Goal: Check status: Check status

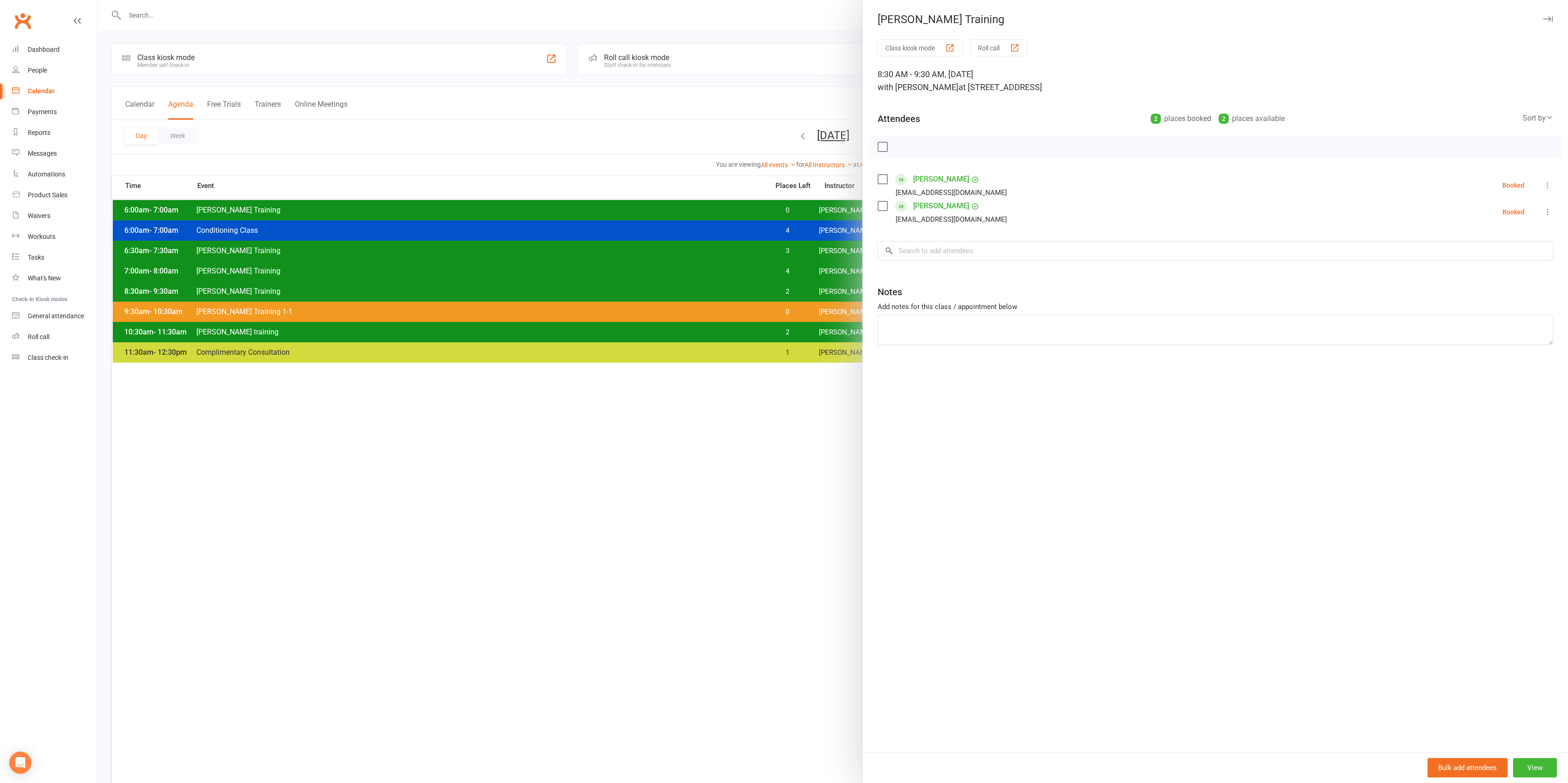
click at [709, 313] on div at bounding box center [833, 391] width 1470 height 783
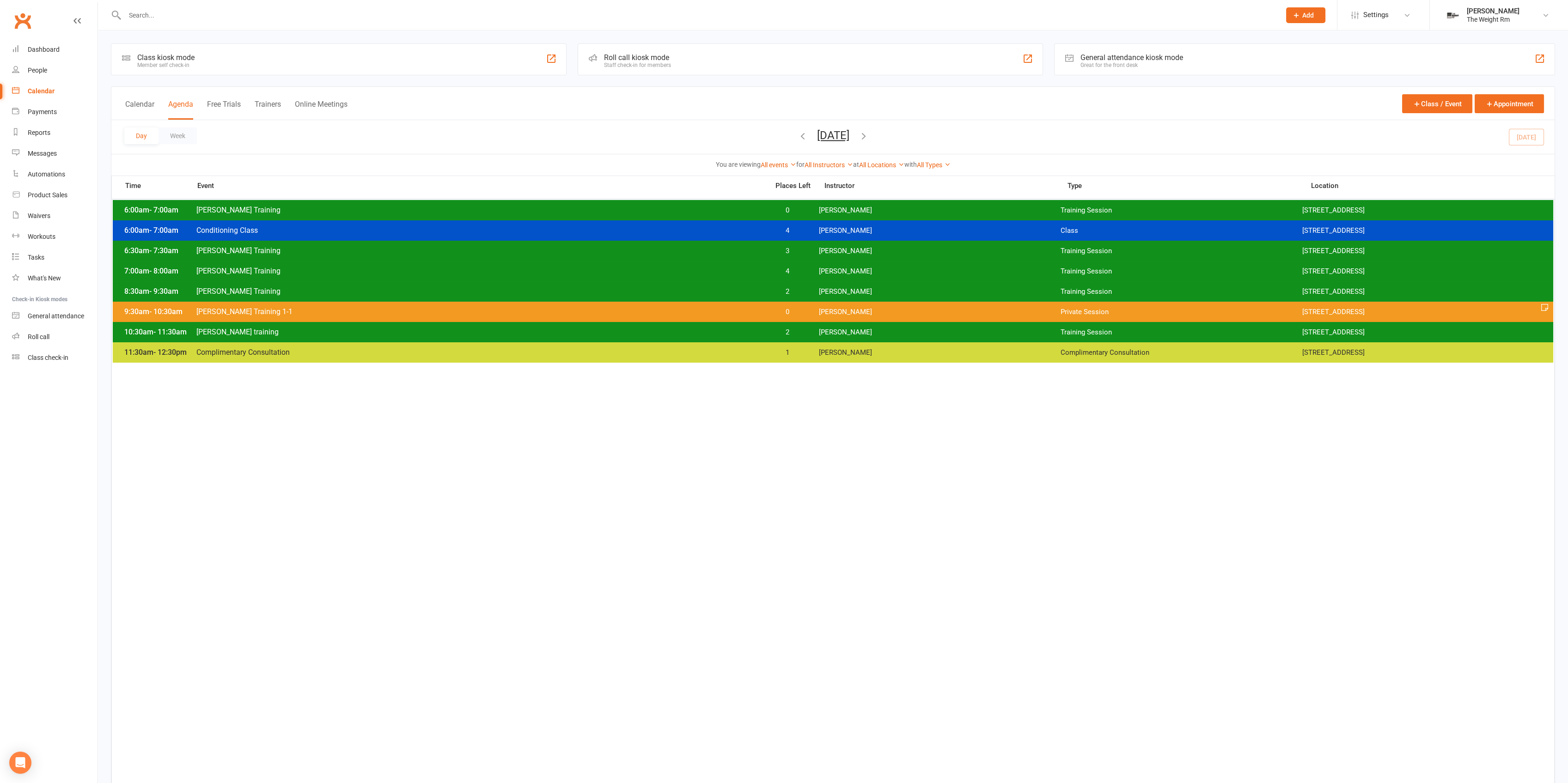
click at [822, 297] on div "8:30am - 9:30am [PERSON_NAME] Training 2 [PERSON_NAME] Training Session [STREET…" at bounding box center [833, 291] width 1440 height 20
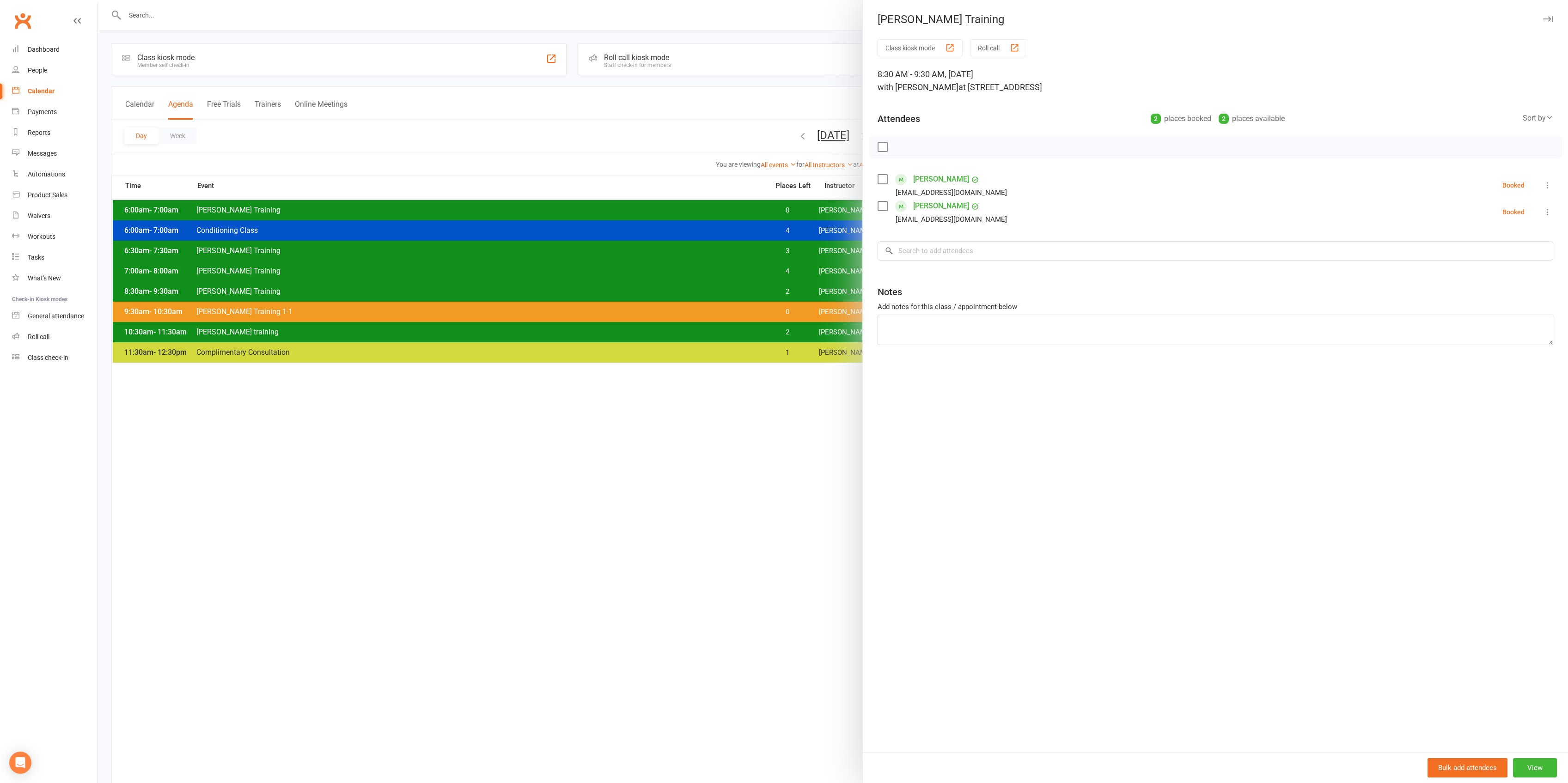
click at [821, 287] on div at bounding box center [833, 391] width 1470 height 783
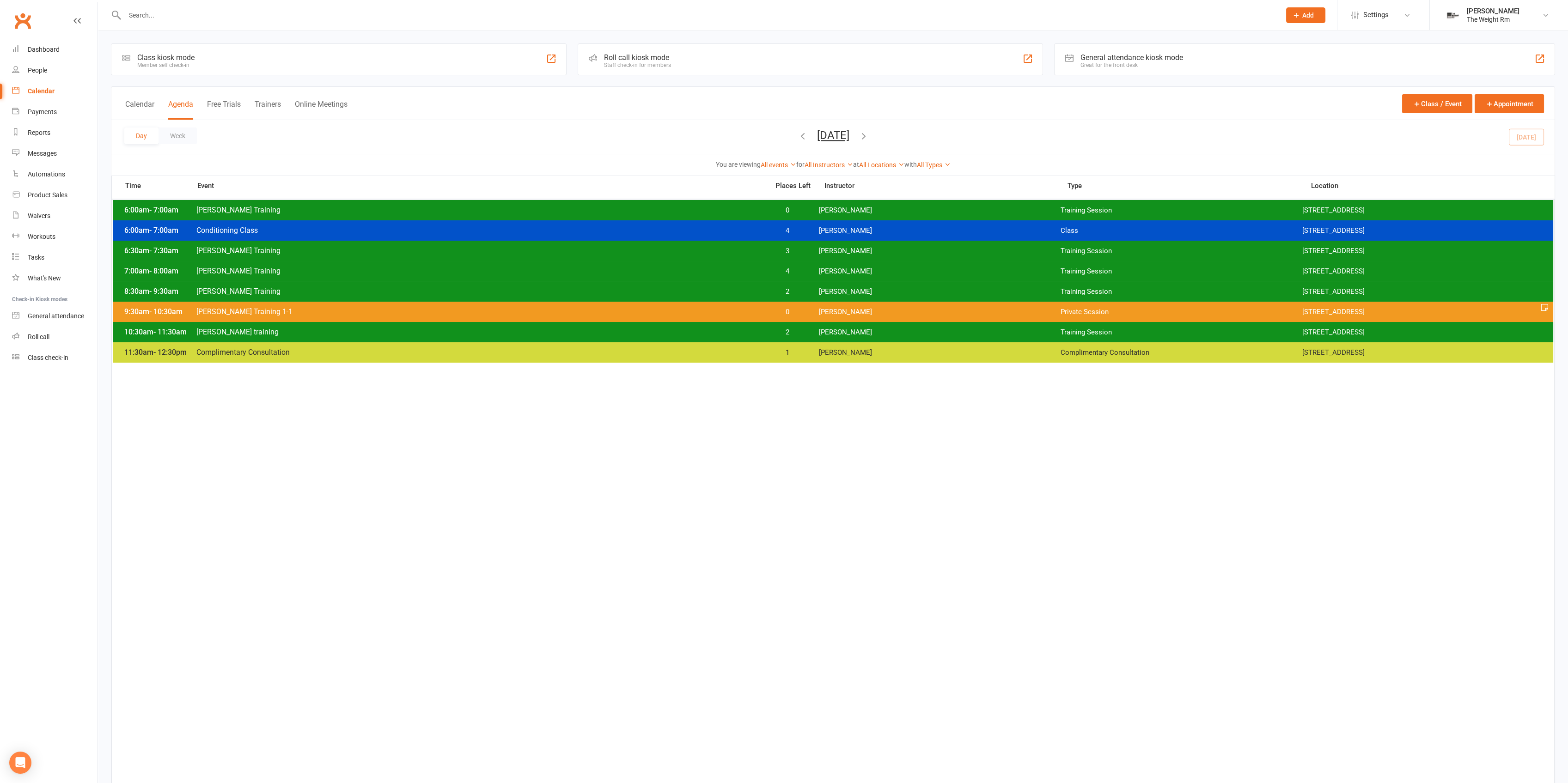
click at [824, 284] on div "8:30am - 9:30am [PERSON_NAME] Training 2 [PERSON_NAME] Training Session [STREET…" at bounding box center [833, 291] width 1440 height 20
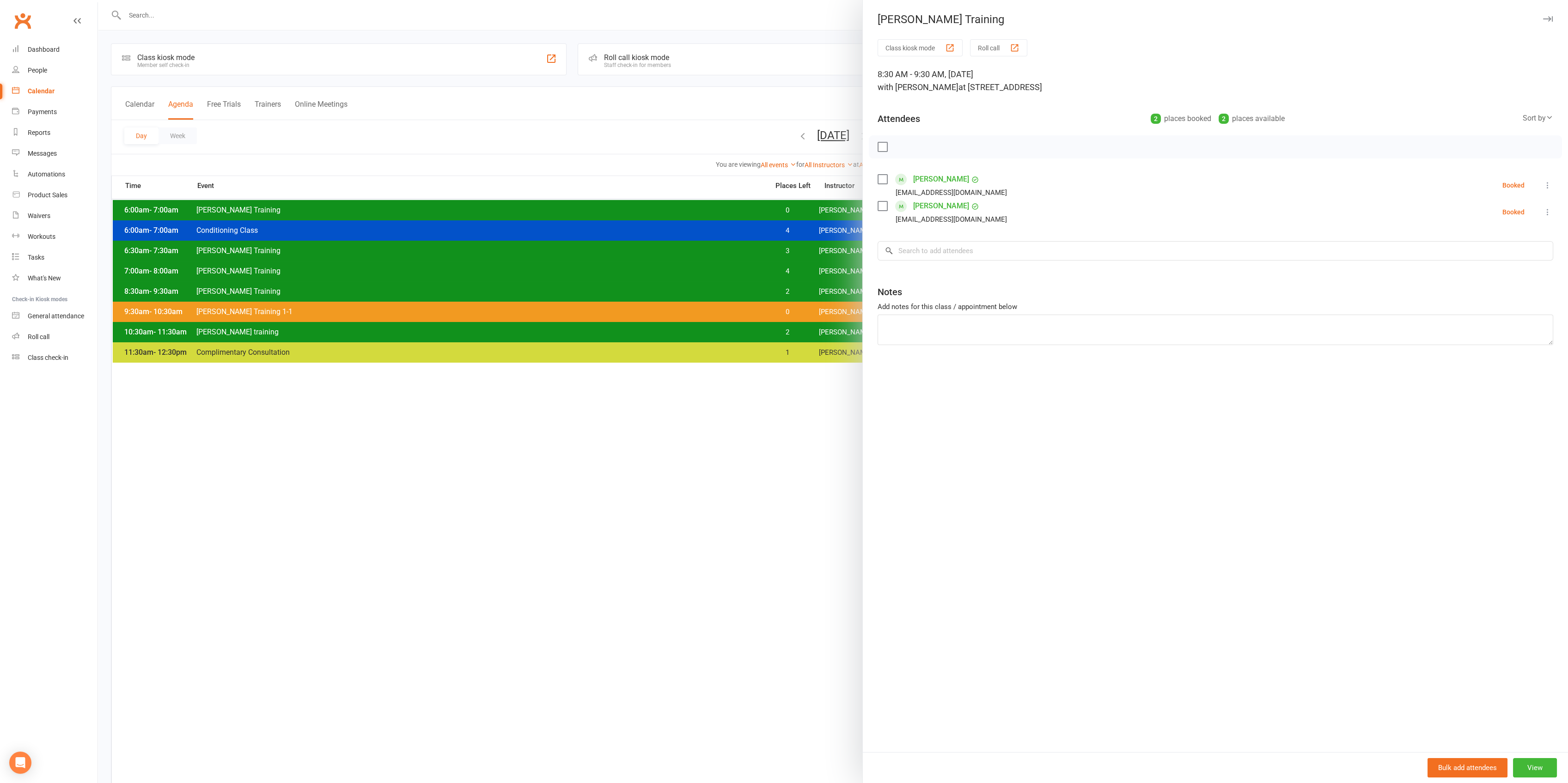
click at [835, 296] on div at bounding box center [833, 391] width 1470 height 783
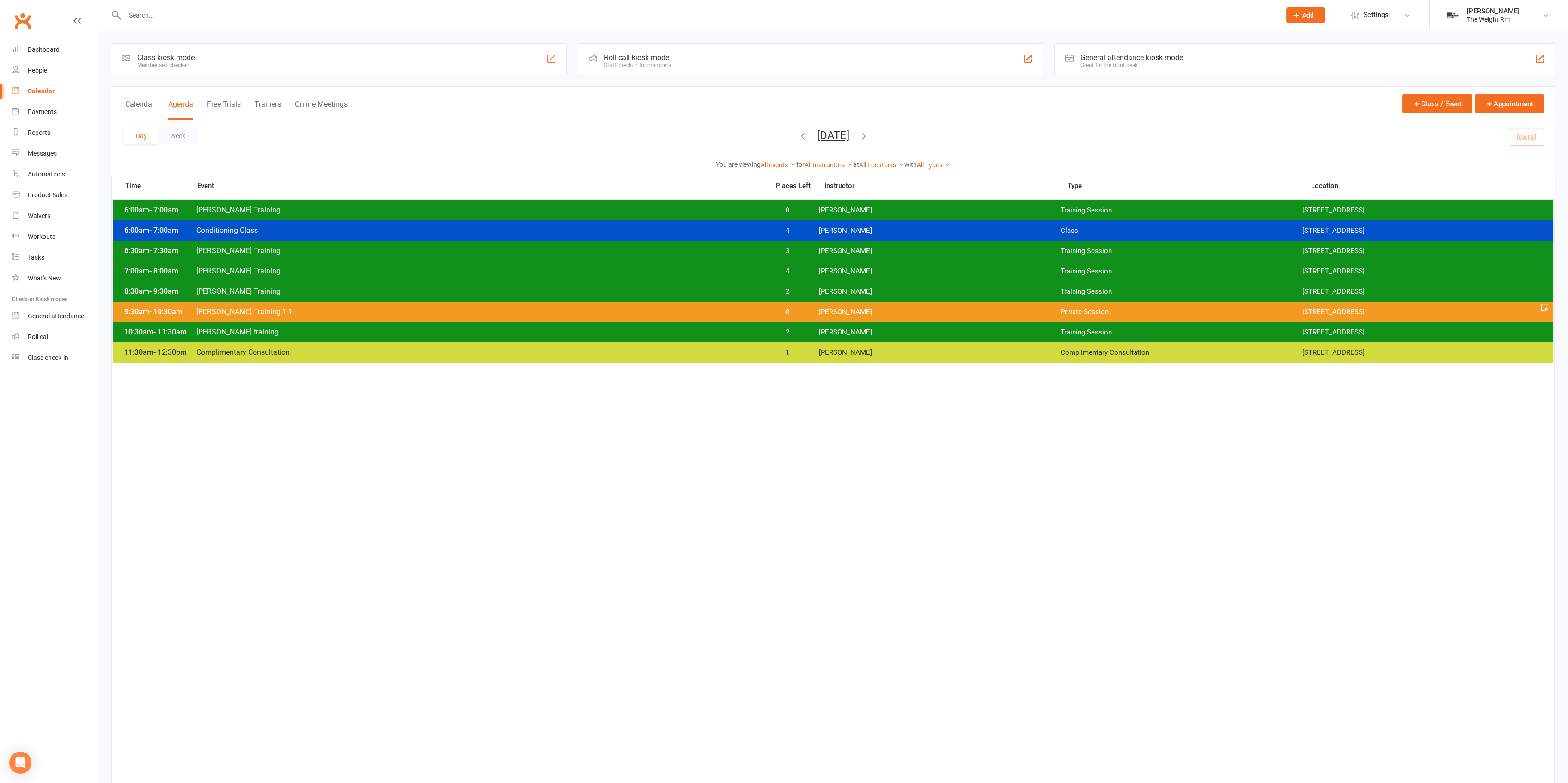
click at [836, 287] on span "[PERSON_NAME]" at bounding box center [939, 291] width 242 height 9
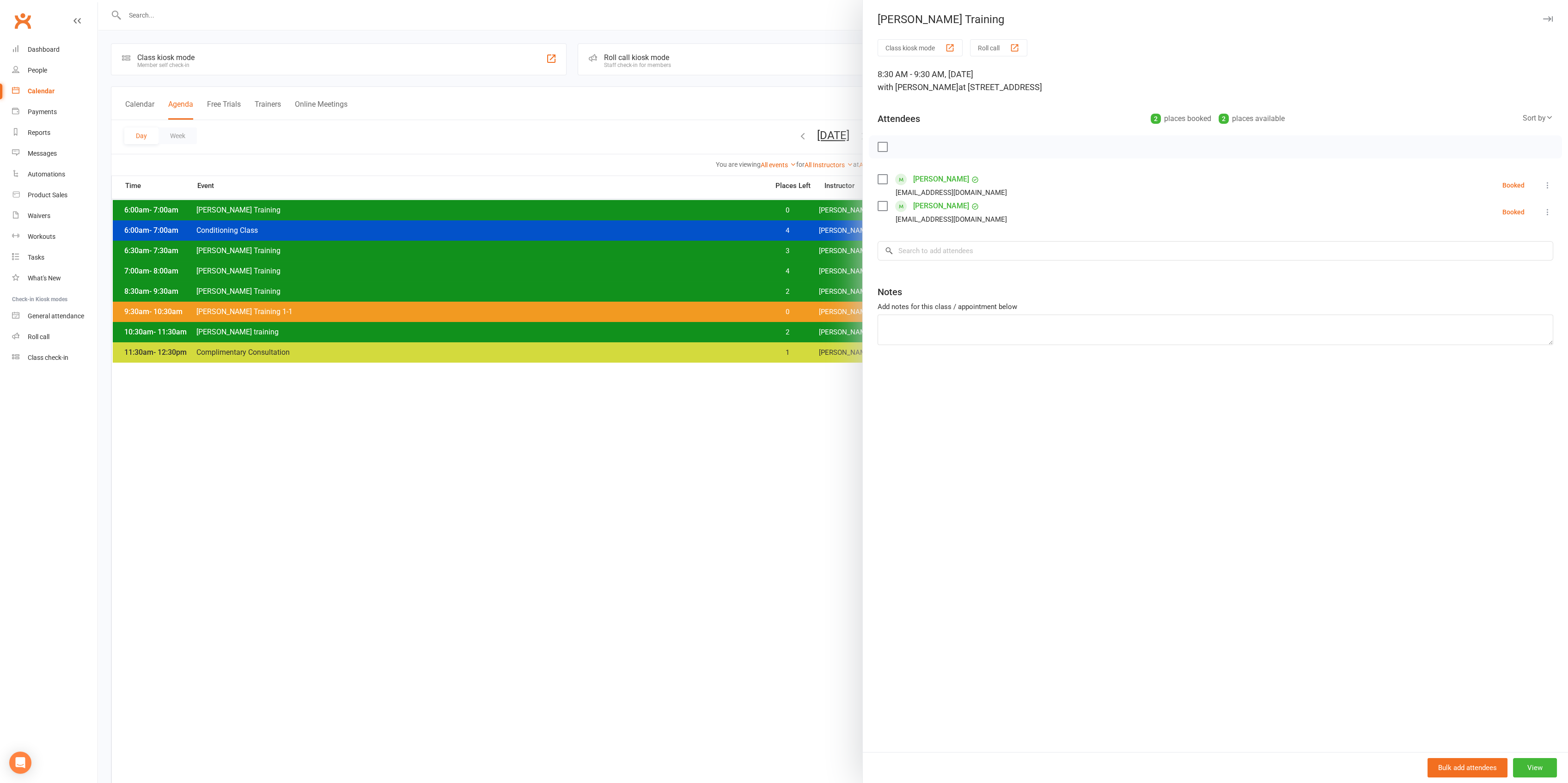
click at [807, 284] on div at bounding box center [833, 391] width 1470 height 783
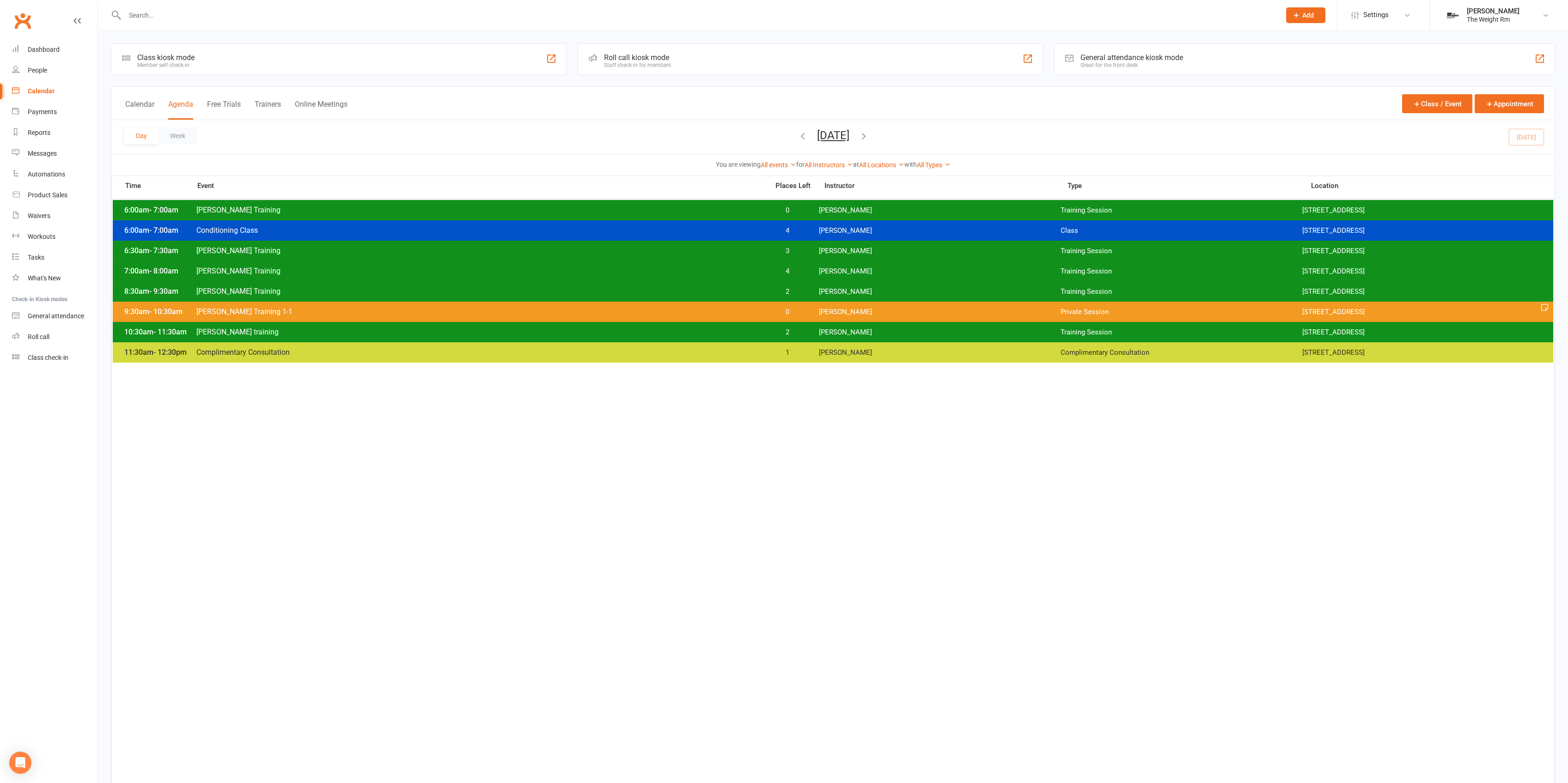
click at [808, 284] on div "8:30am - 9:30am [PERSON_NAME] Training 2 [PERSON_NAME] Training Session [STREET…" at bounding box center [833, 291] width 1440 height 20
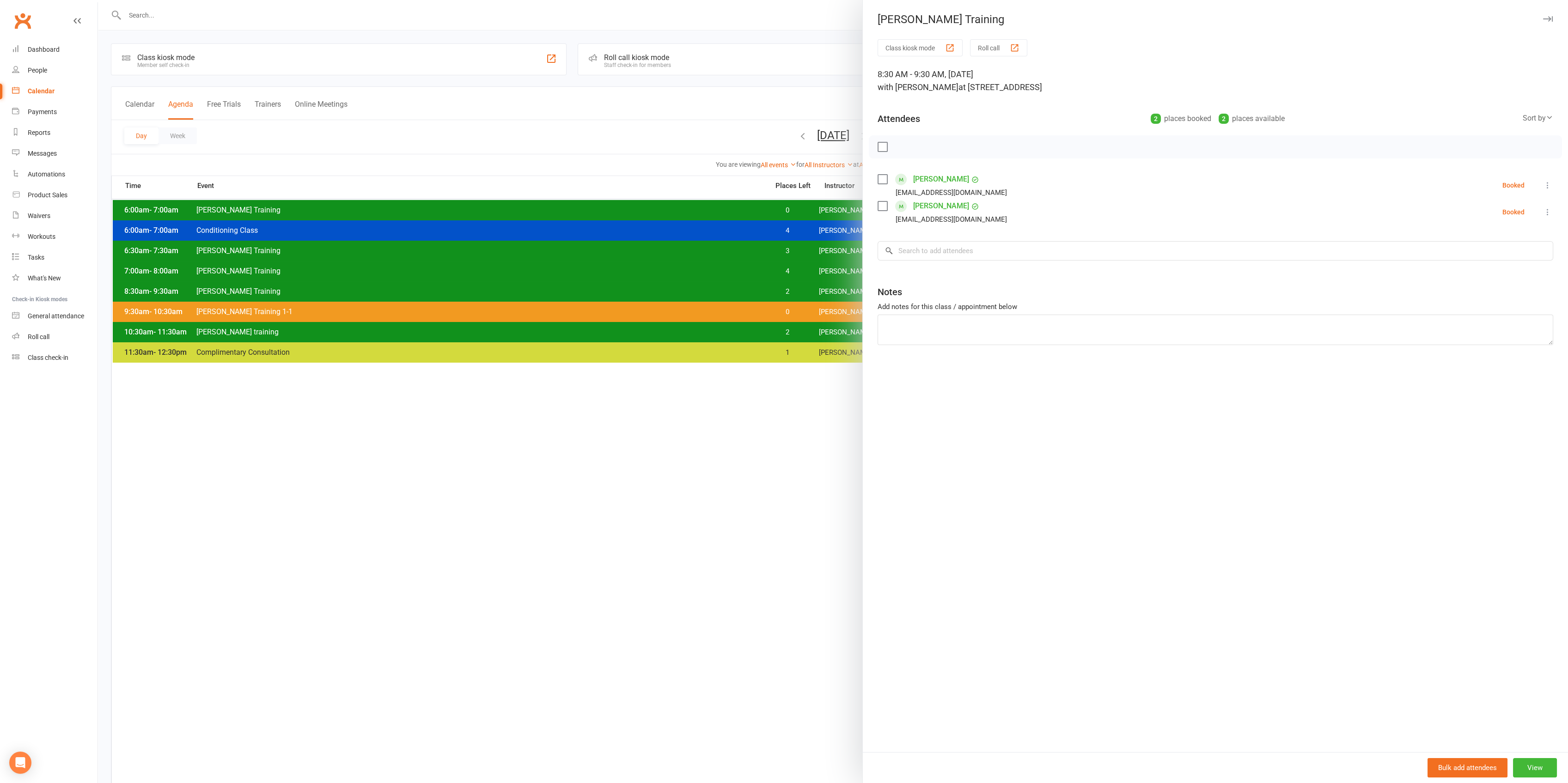
click at [825, 291] on div at bounding box center [833, 391] width 1470 height 783
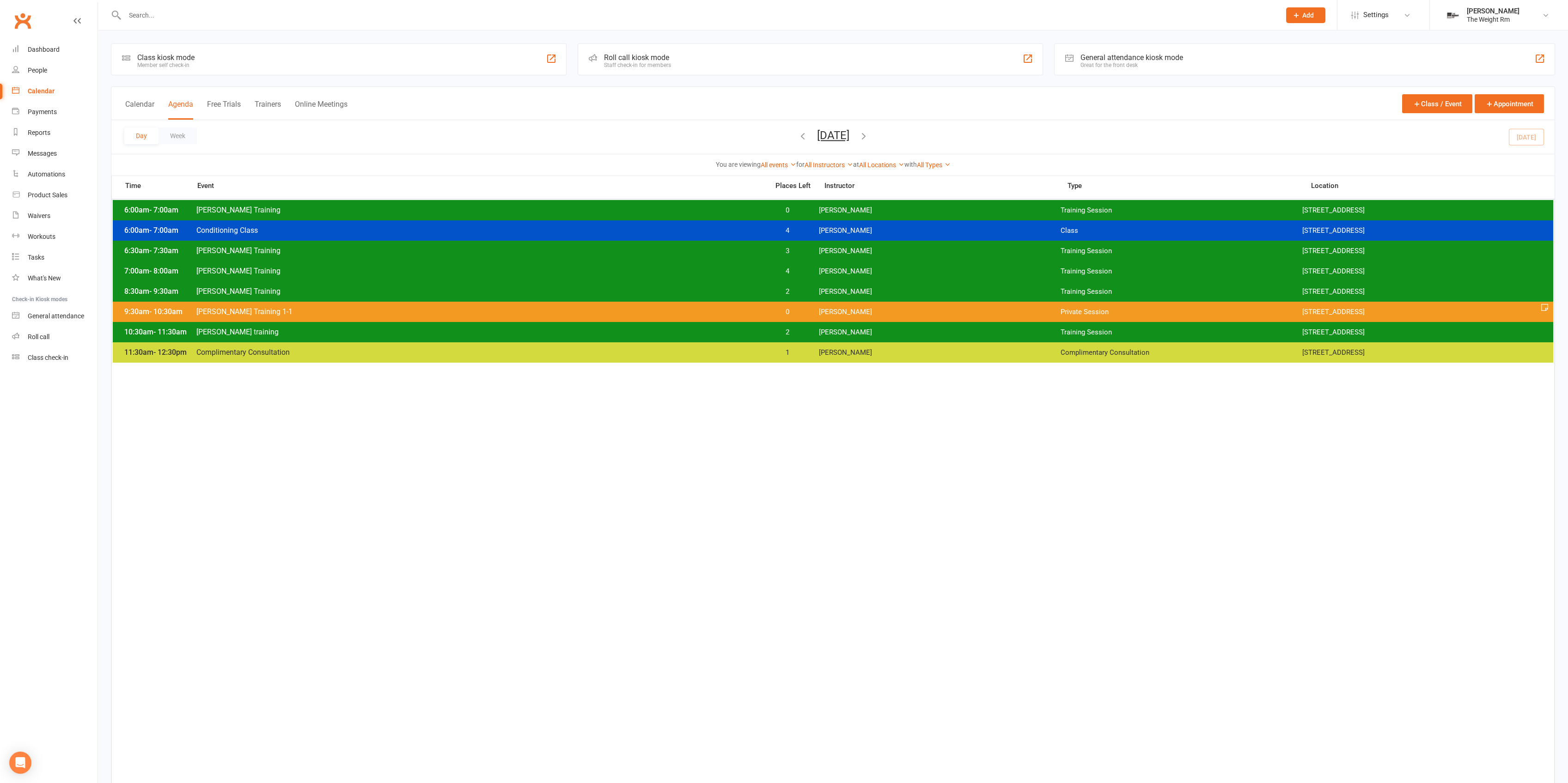
click at [824, 292] on span "[PERSON_NAME]" at bounding box center [939, 291] width 242 height 9
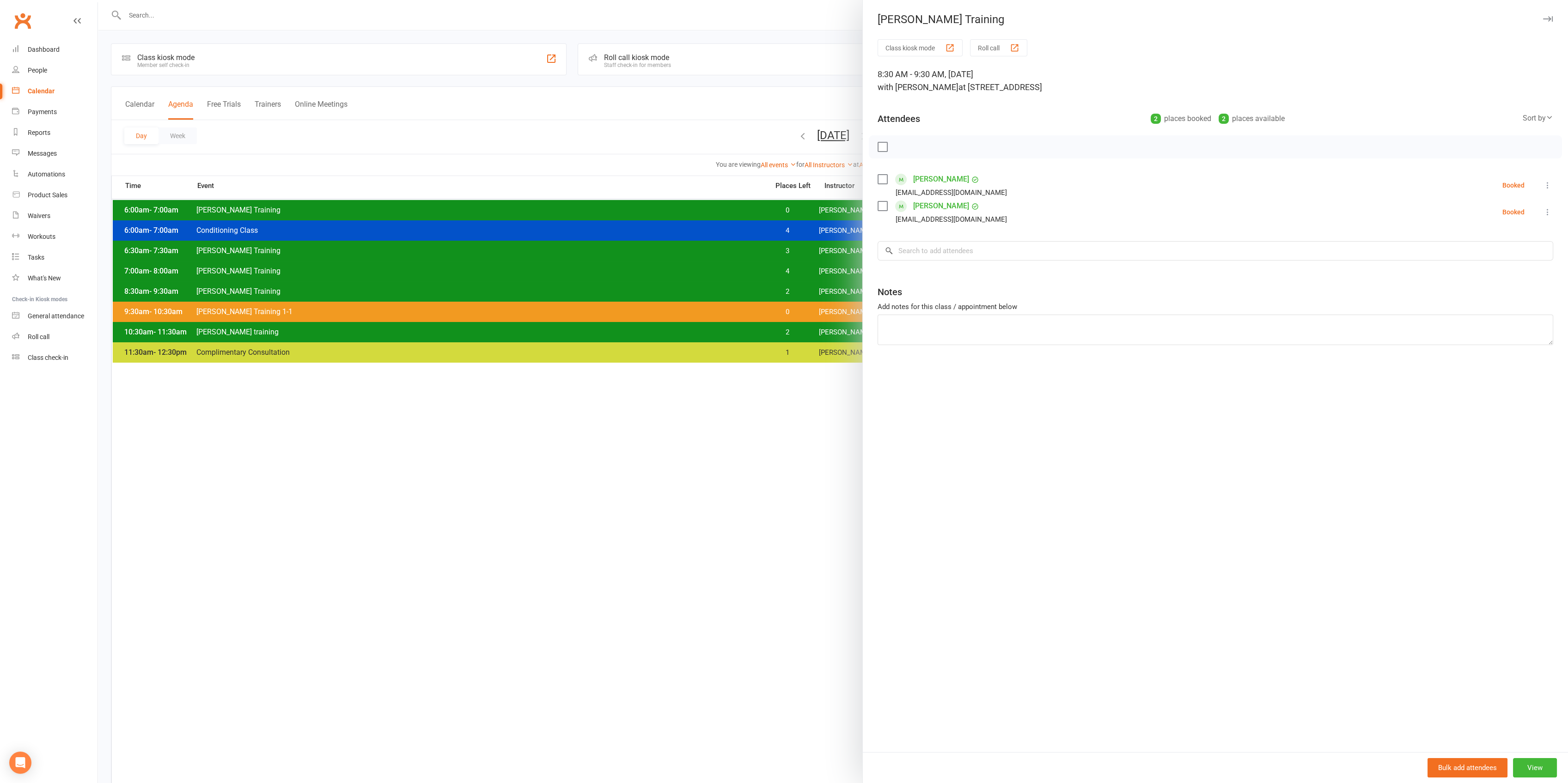
click at [824, 292] on div at bounding box center [833, 391] width 1470 height 783
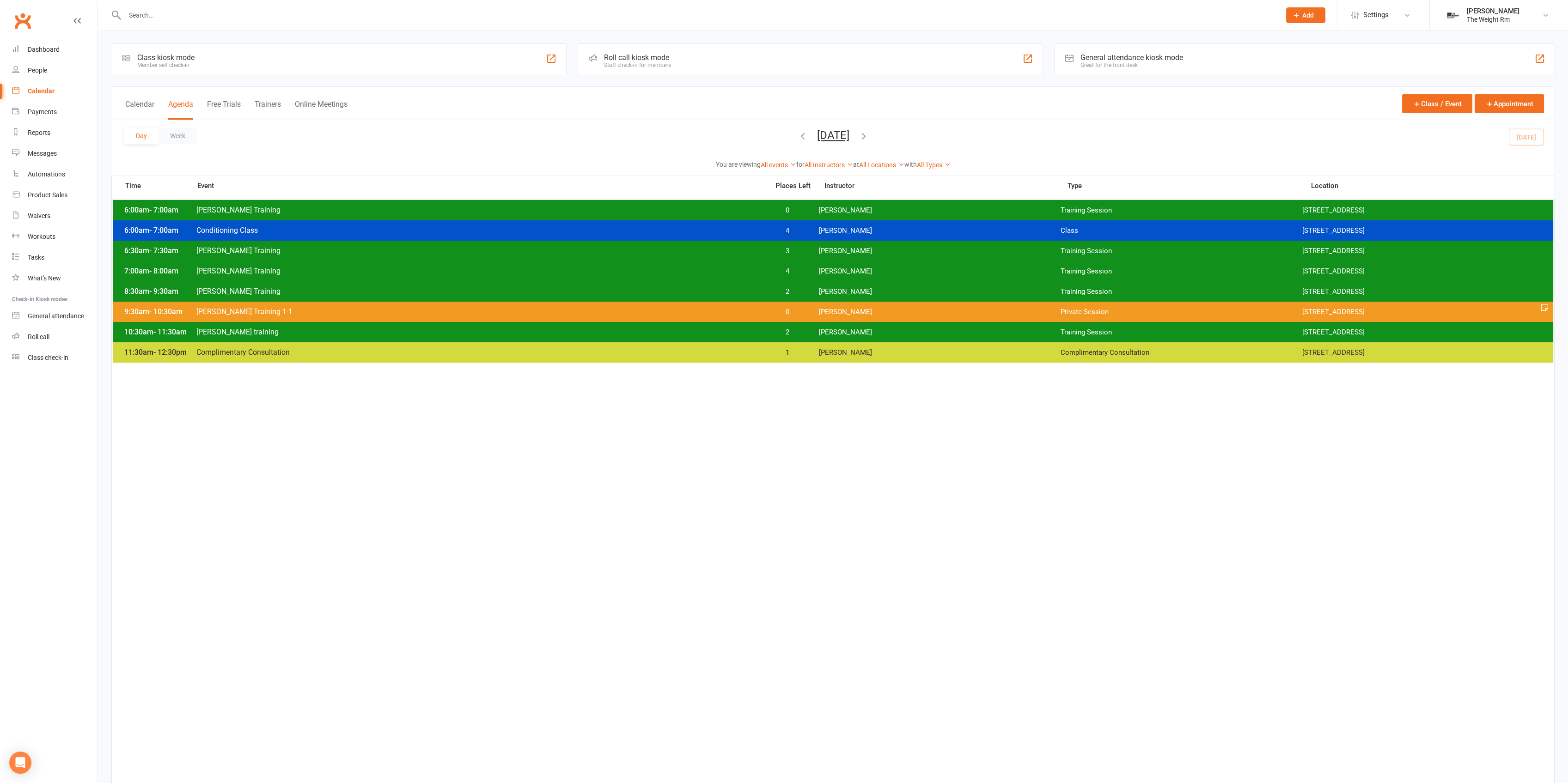
click at [824, 292] on span "[PERSON_NAME]" at bounding box center [939, 291] width 242 height 9
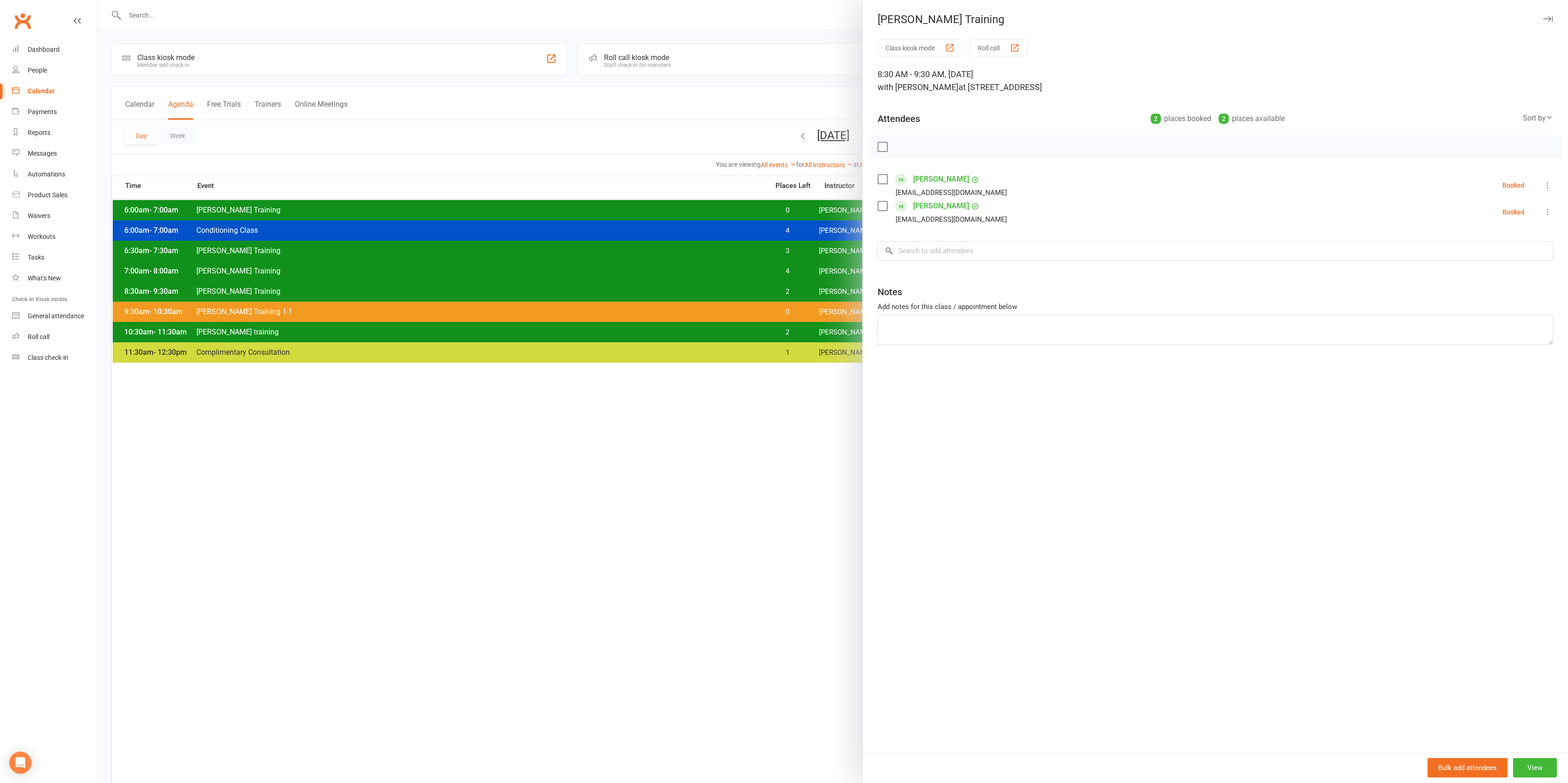
click at [824, 292] on div at bounding box center [833, 391] width 1470 height 783
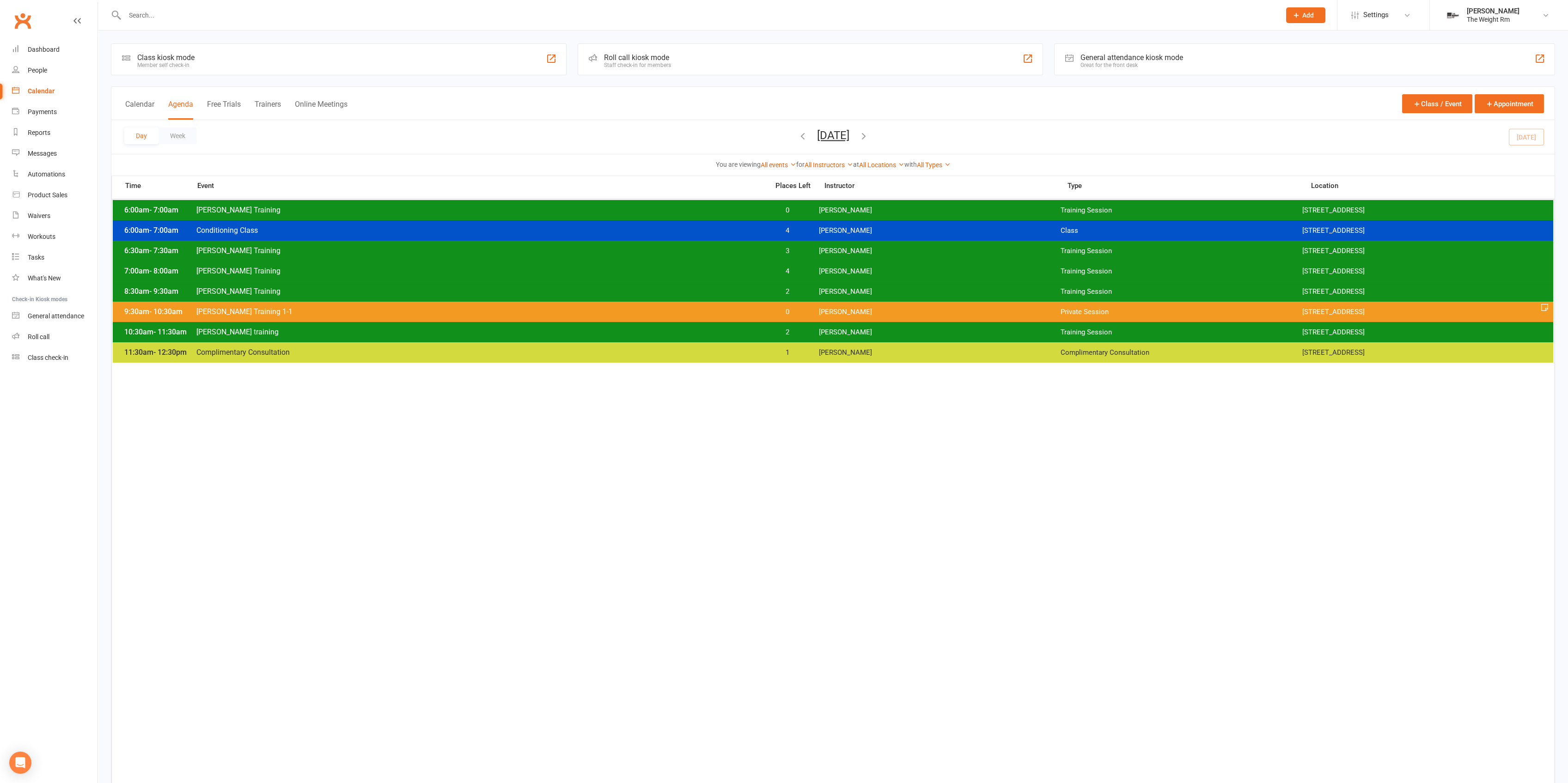
click at [847, 250] on span "[PERSON_NAME]" at bounding box center [939, 251] width 242 height 9
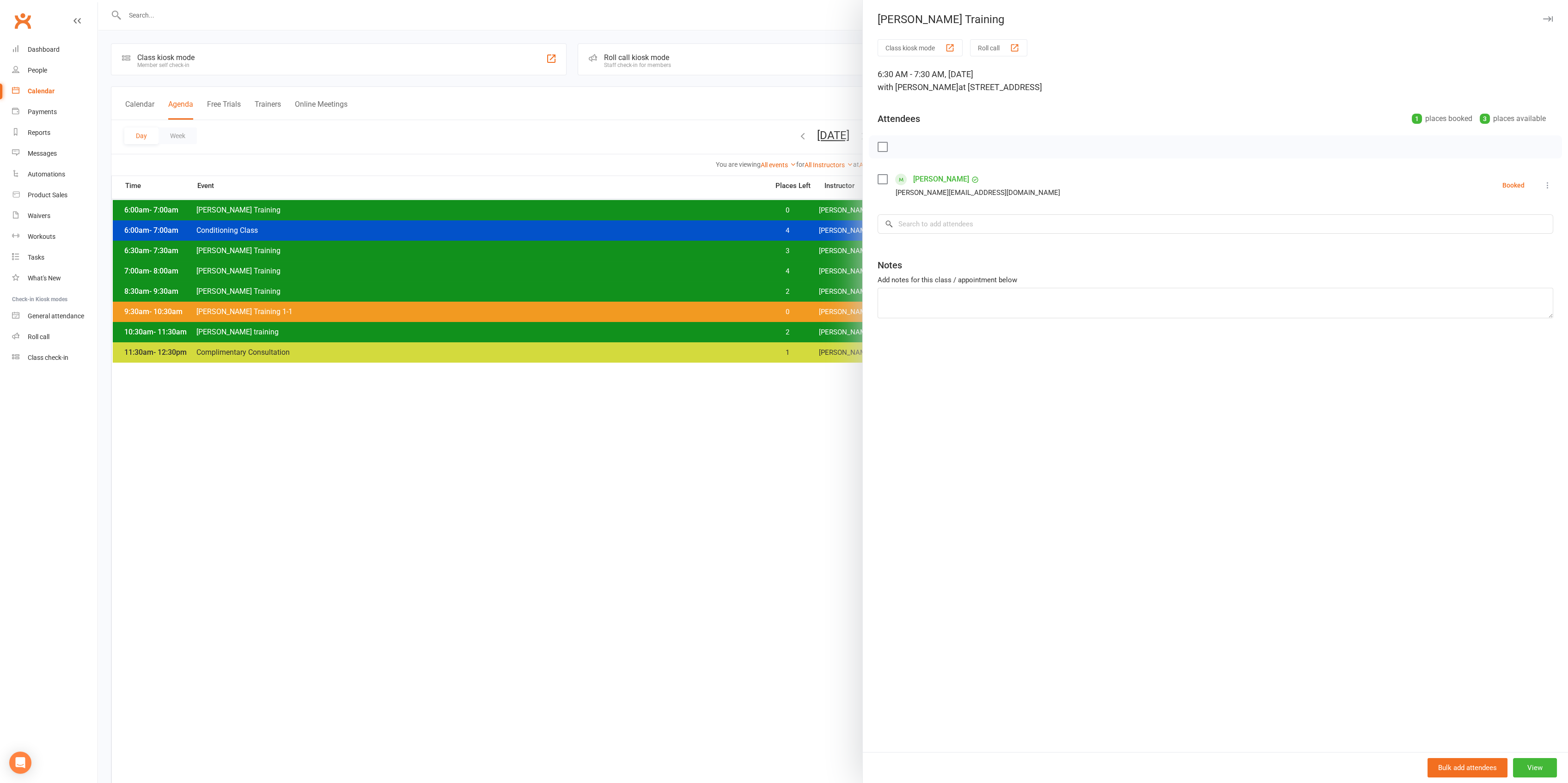
click at [827, 249] on div at bounding box center [833, 391] width 1470 height 783
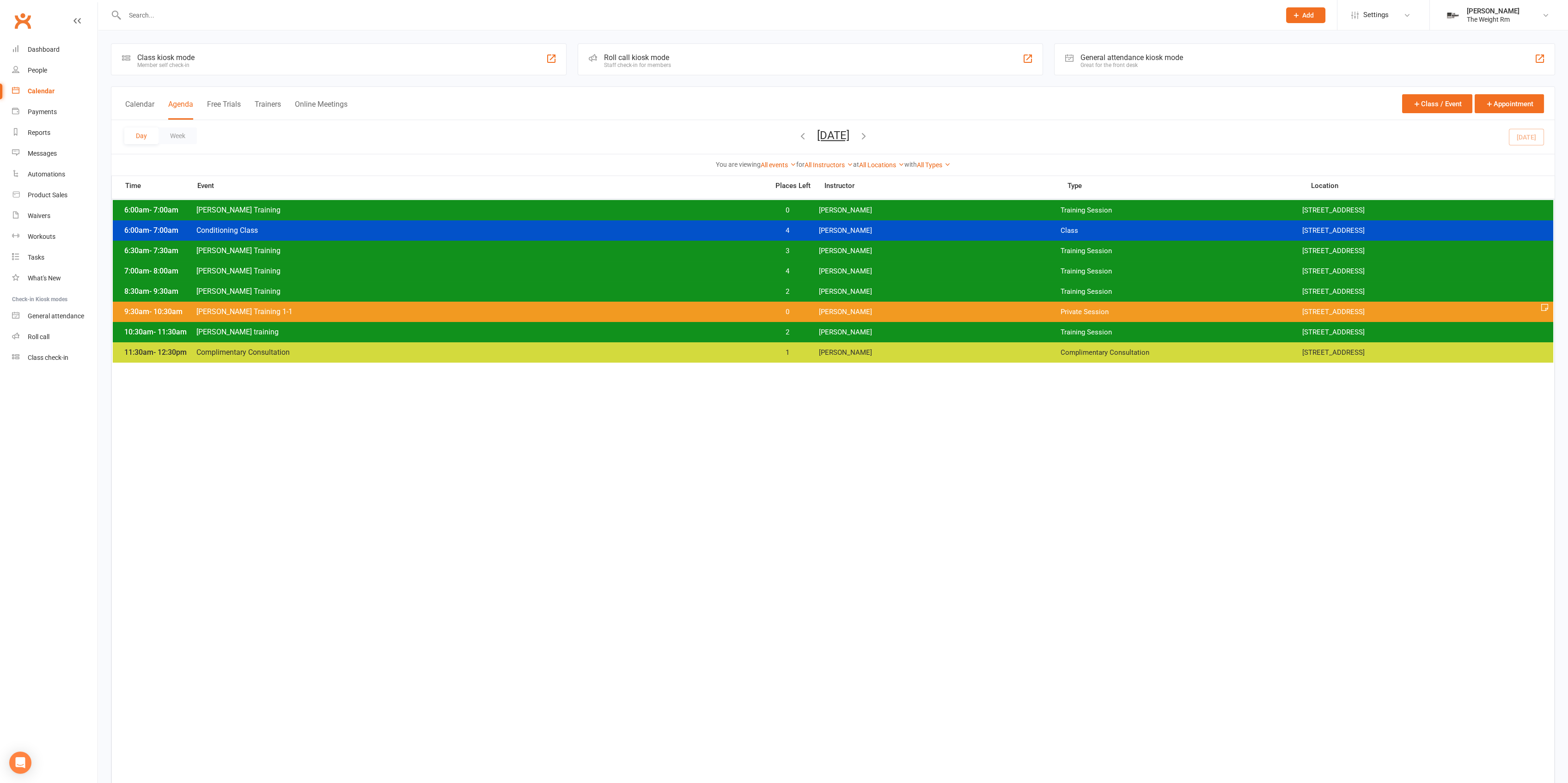
click at [839, 296] on div "8:30am - 9:30am [PERSON_NAME] Training 2 [PERSON_NAME] Training Session [STREET…" at bounding box center [833, 291] width 1440 height 20
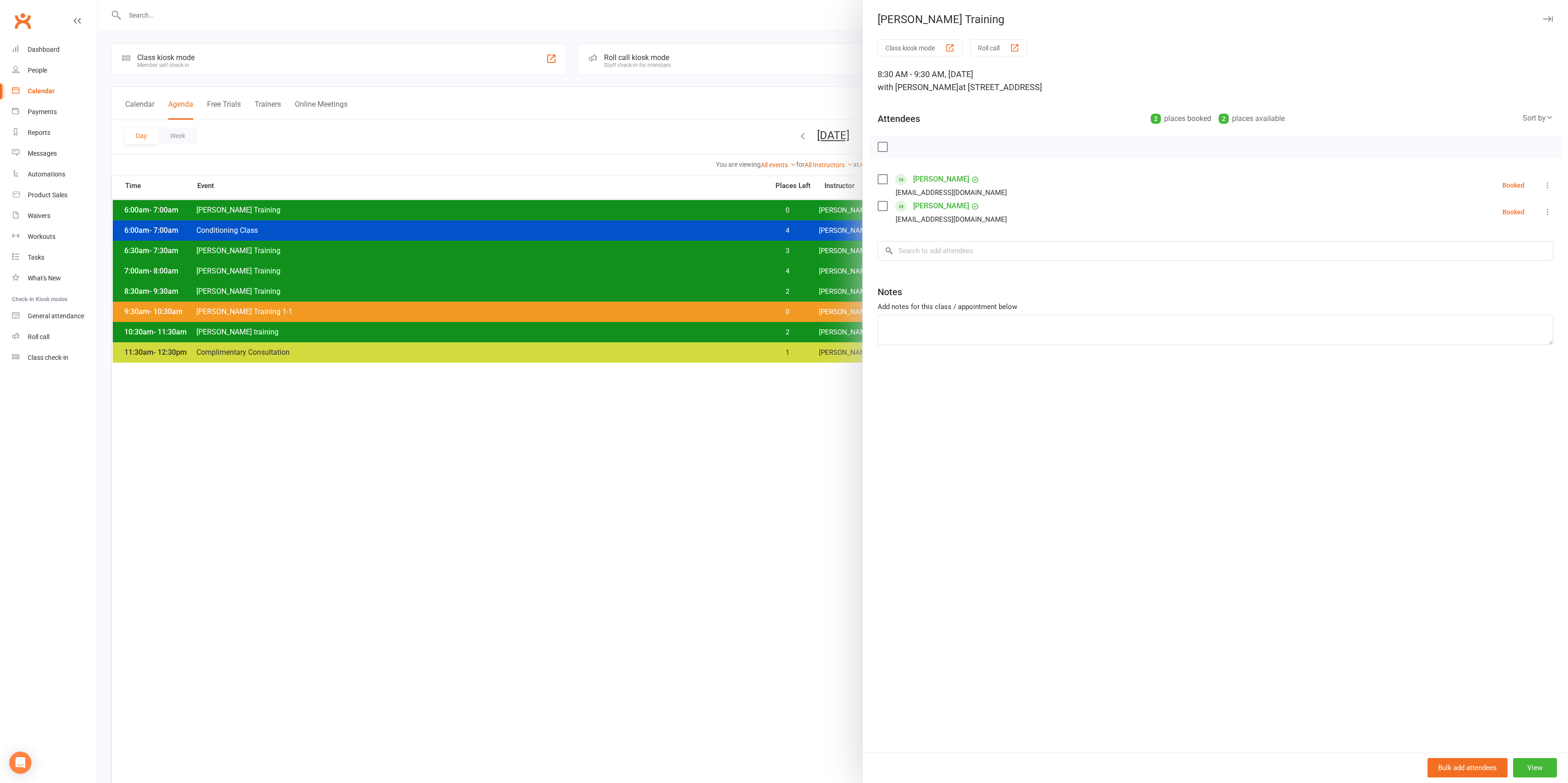
click at [839, 296] on div at bounding box center [833, 391] width 1470 height 783
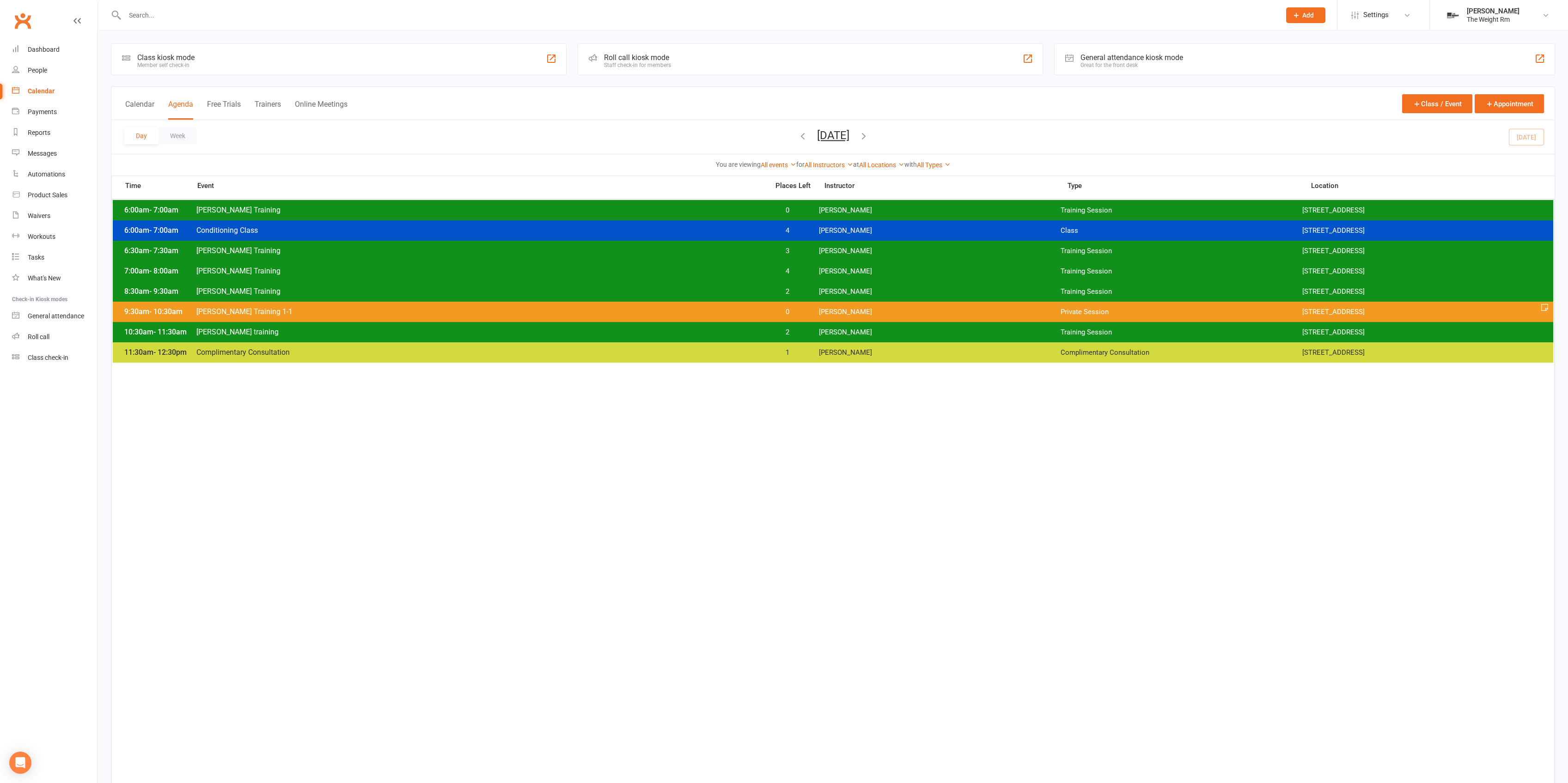
click at [814, 249] on div "6:30am - 7:30am [PERSON_NAME] Training 3 [PERSON_NAME] Training Session [STREET…" at bounding box center [833, 251] width 1440 height 20
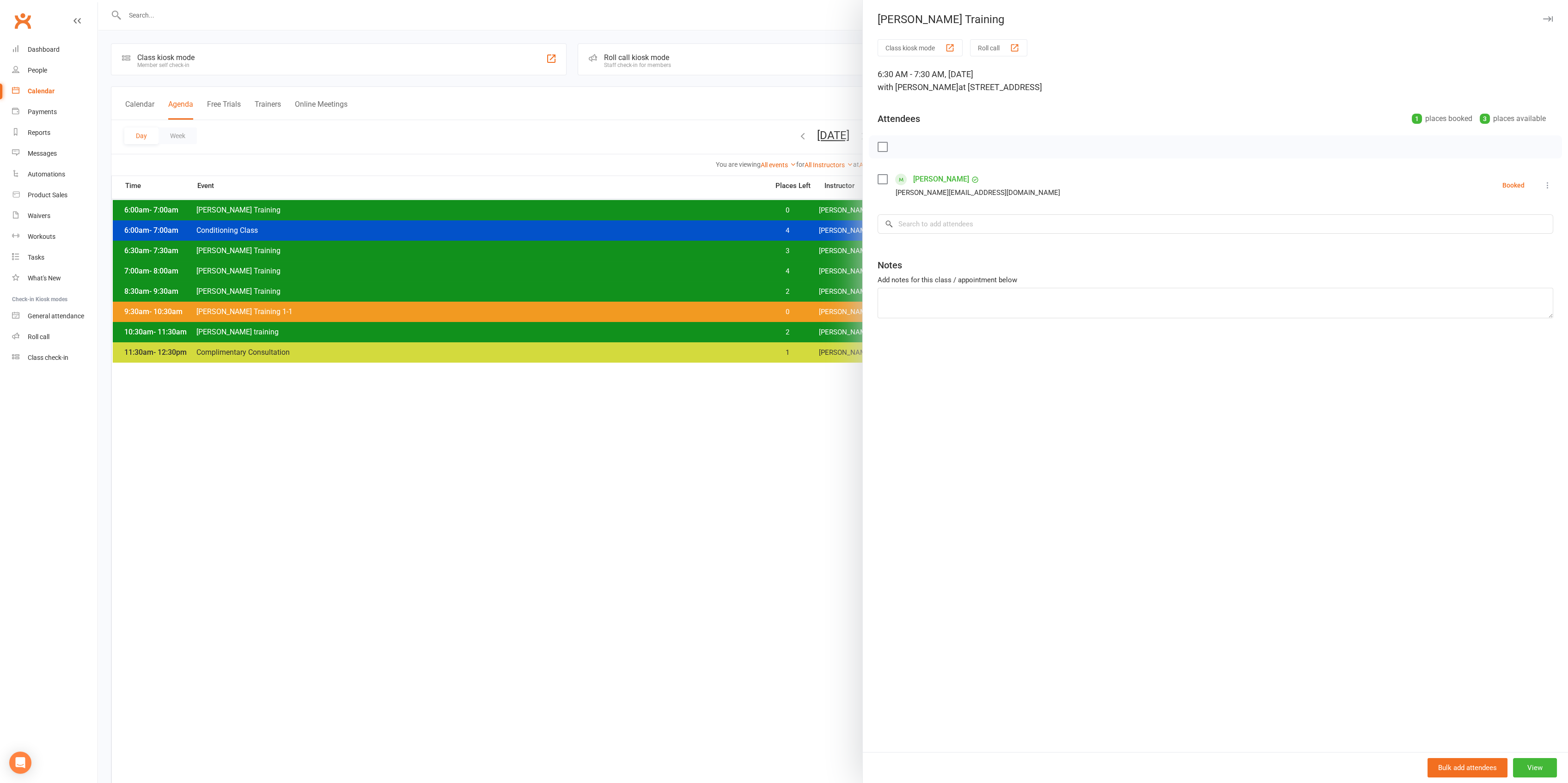
click at [789, 248] on div at bounding box center [833, 391] width 1470 height 783
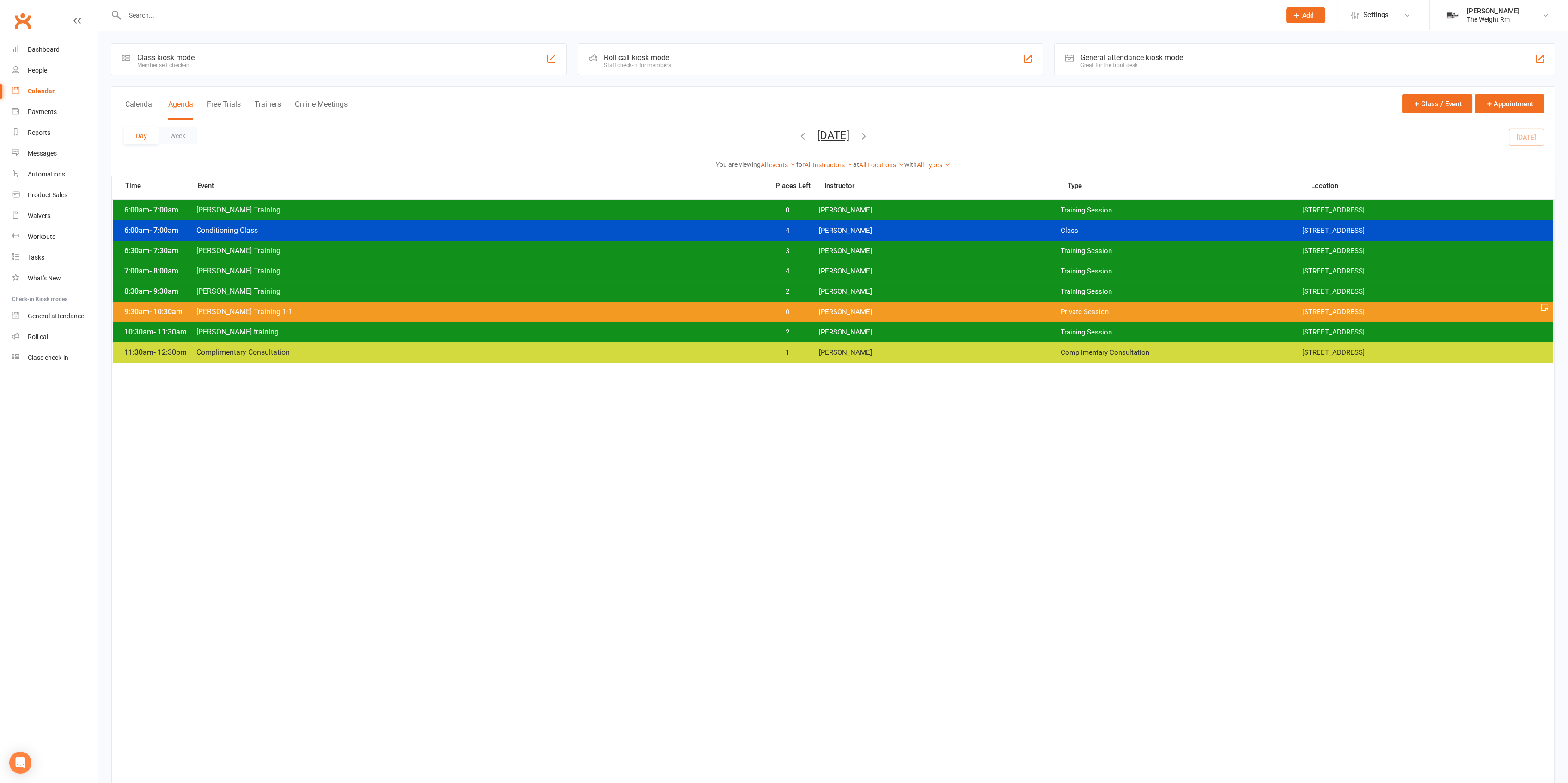
click at [797, 287] on div "8:30am - 9:30am [PERSON_NAME] Training 2 [PERSON_NAME] Training Session [STREET…" at bounding box center [833, 291] width 1440 height 20
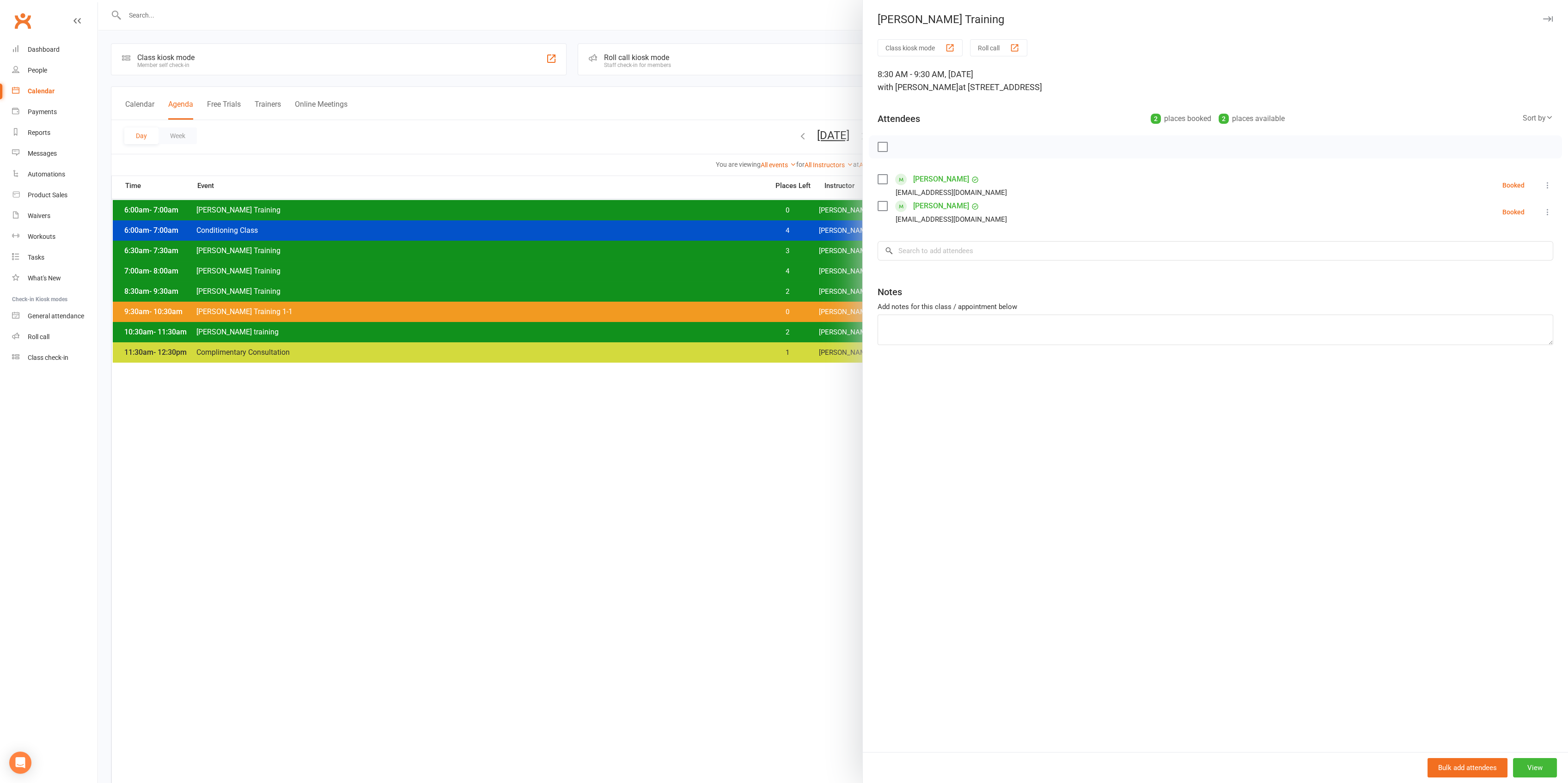
drag, startPoint x: 793, startPoint y: 289, endPoint x: 785, endPoint y: 314, distance: 26.2
click at [786, 312] on div at bounding box center [833, 391] width 1470 height 783
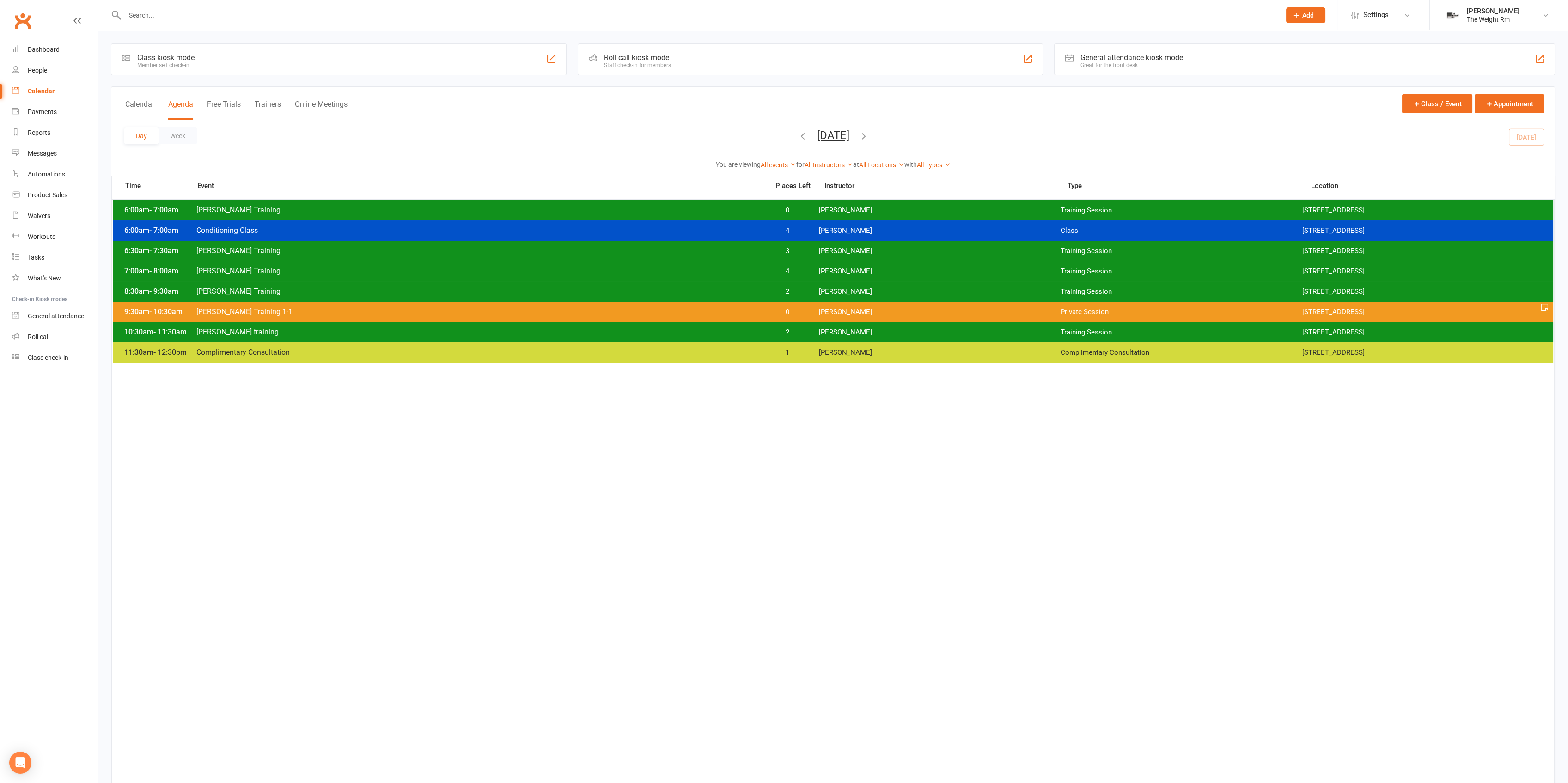
click at [317, 271] on span "[PERSON_NAME] Training" at bounding box center [480, 271] width 567 height 9
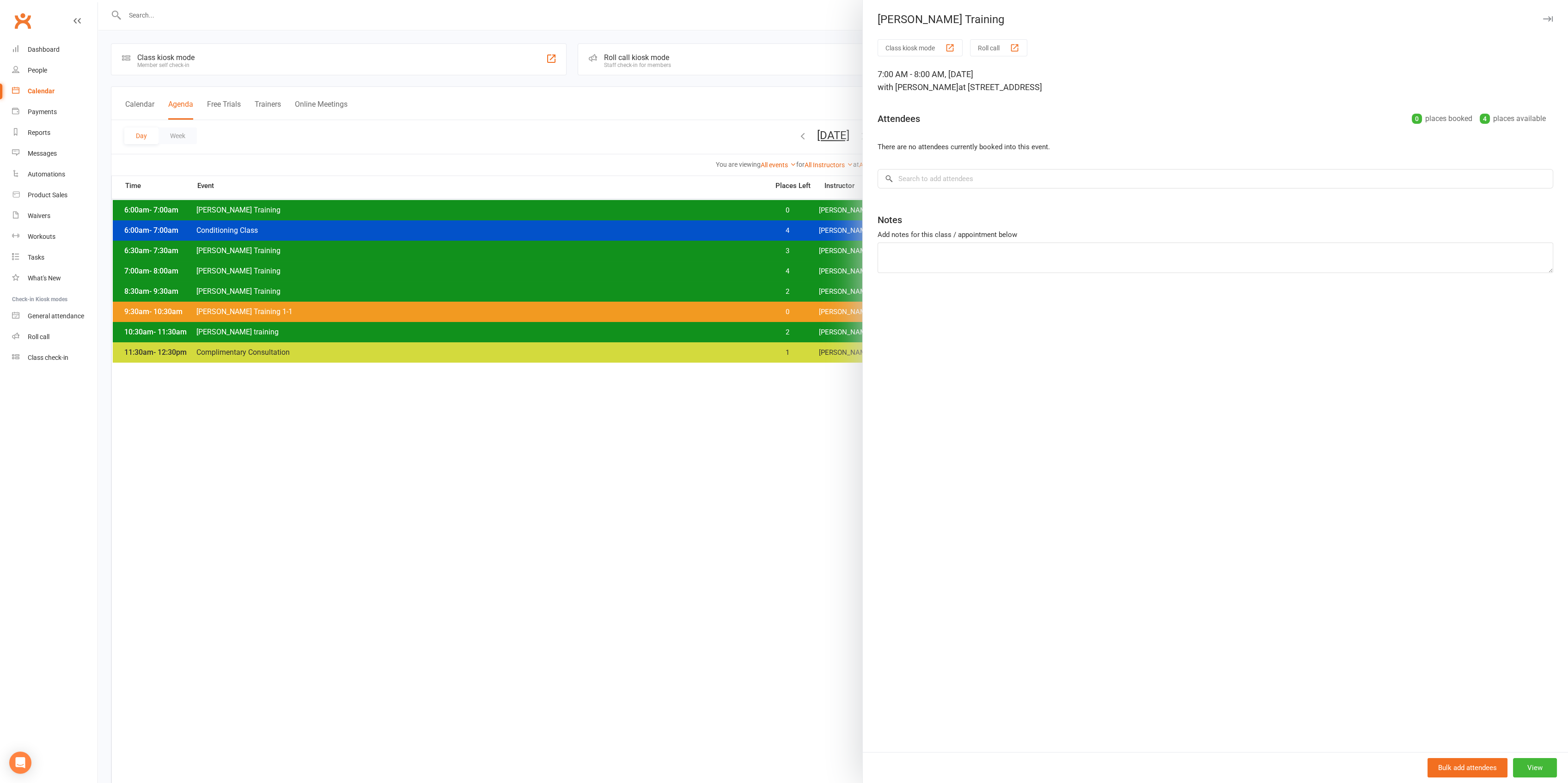
click at [317, 271] on div at bounding box center [833, 391] width 1470 height 783
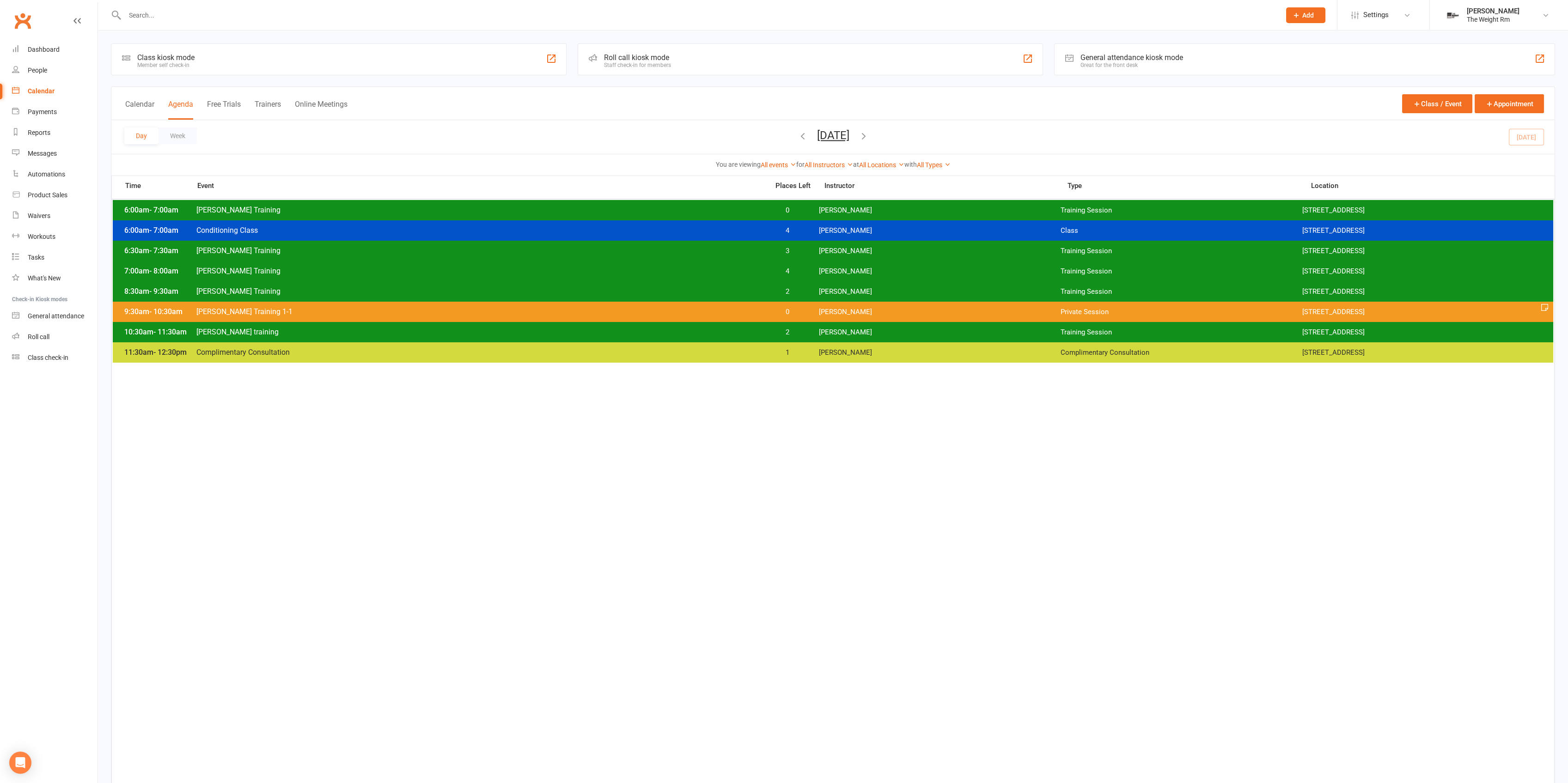
click at [329, 298] on div "8:30am - 9:30am [PERSON_NAME] Training 2 [PERSON_NAME] Training Session [STREET…" at bounding box center [833, 291] width 1440 height 20
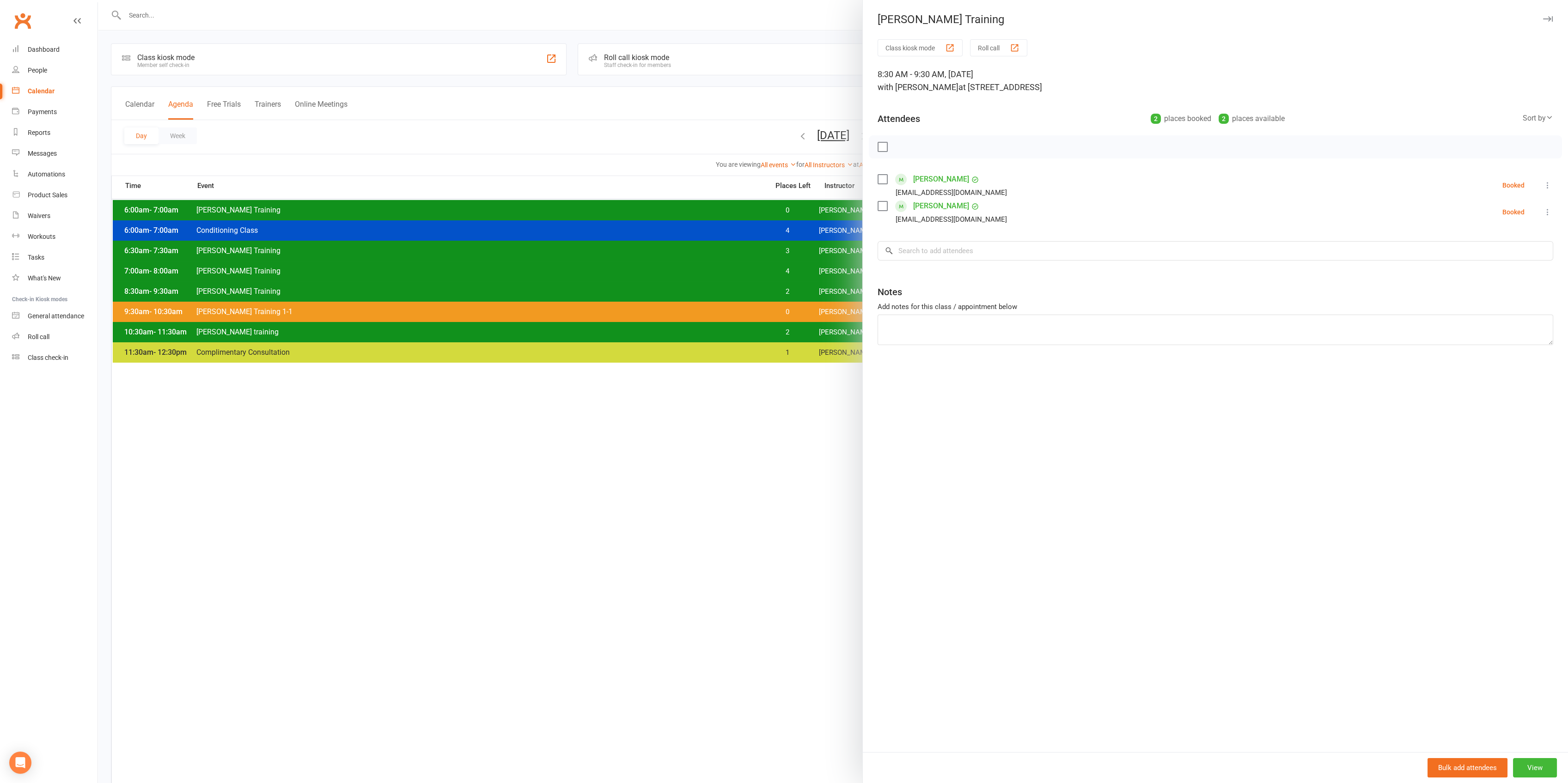
click at [329, 298] on div at bounding box center [833, 391] width 1470 height 783
